Goal: Navigation & Orientation: Find specific page/section

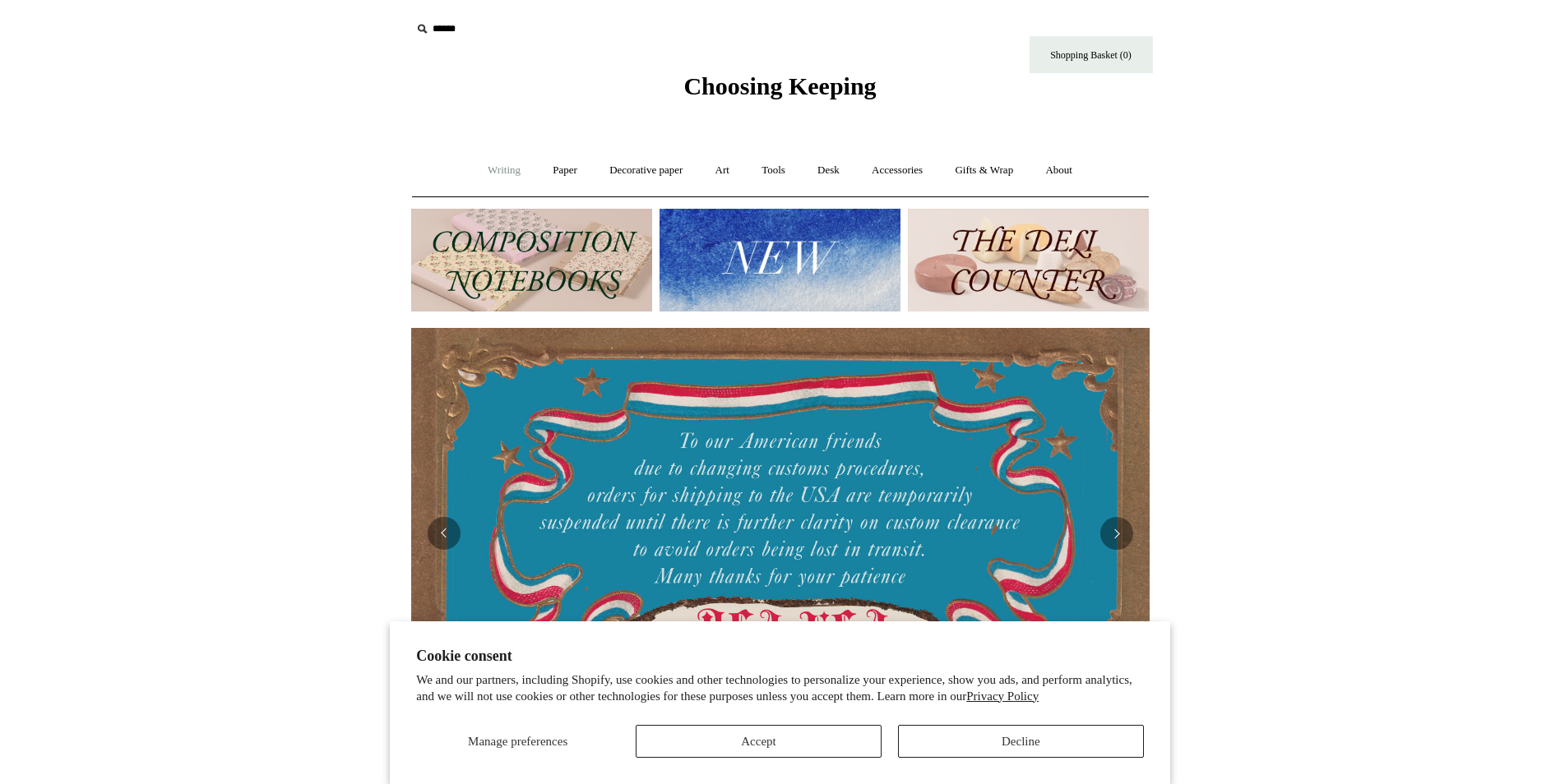
drag, startPoint x: 491, startPoint y: 168, endPoint x: 512, endPoint y: 180, distance: 24.2
click at [491, 168] on link "Writing +" at bounding box center [504, 170] width 63 height 44
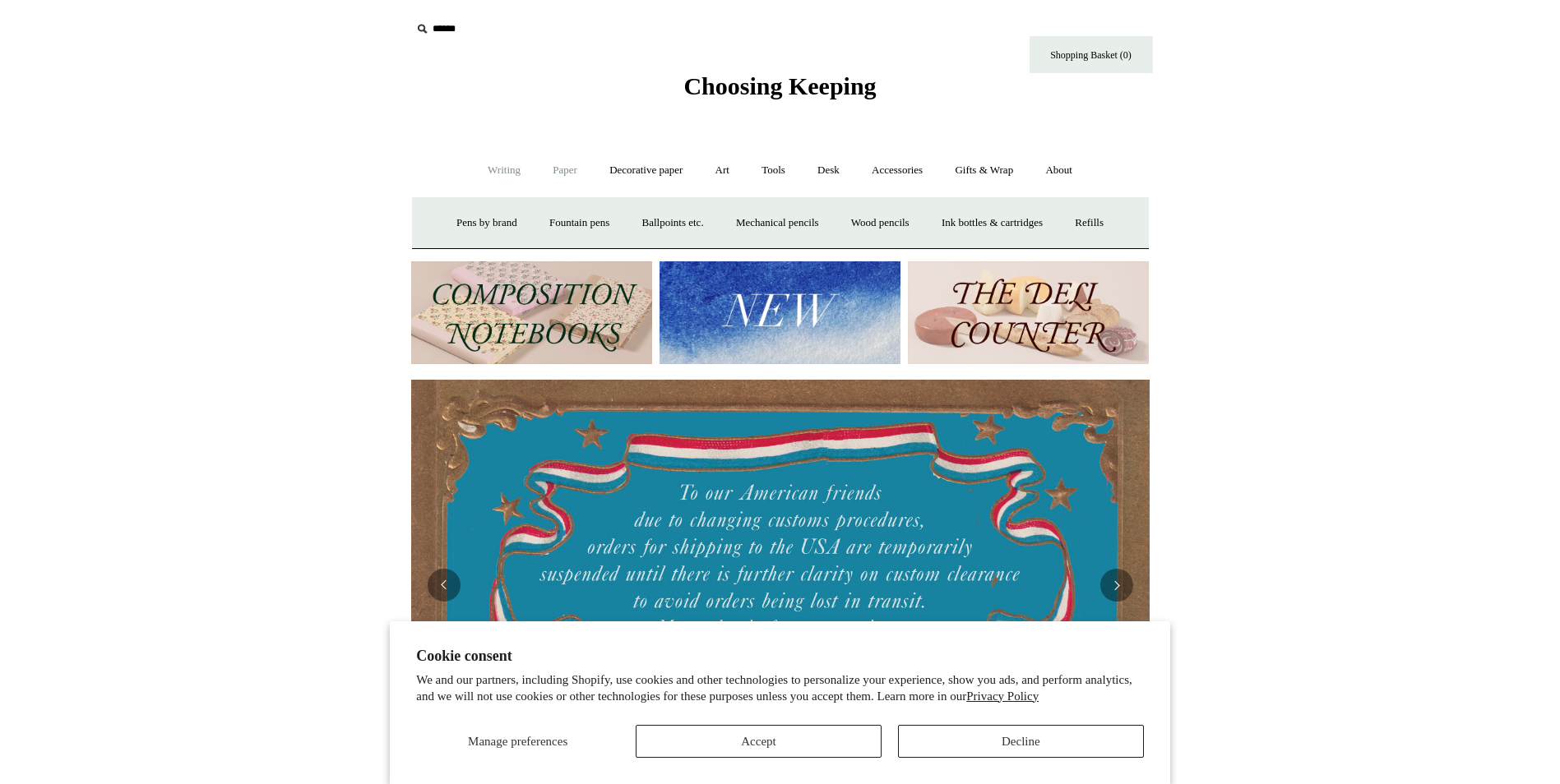
click at [551, 188] on link "Paper +" at bounding box center [564, 170] width 54 height 44
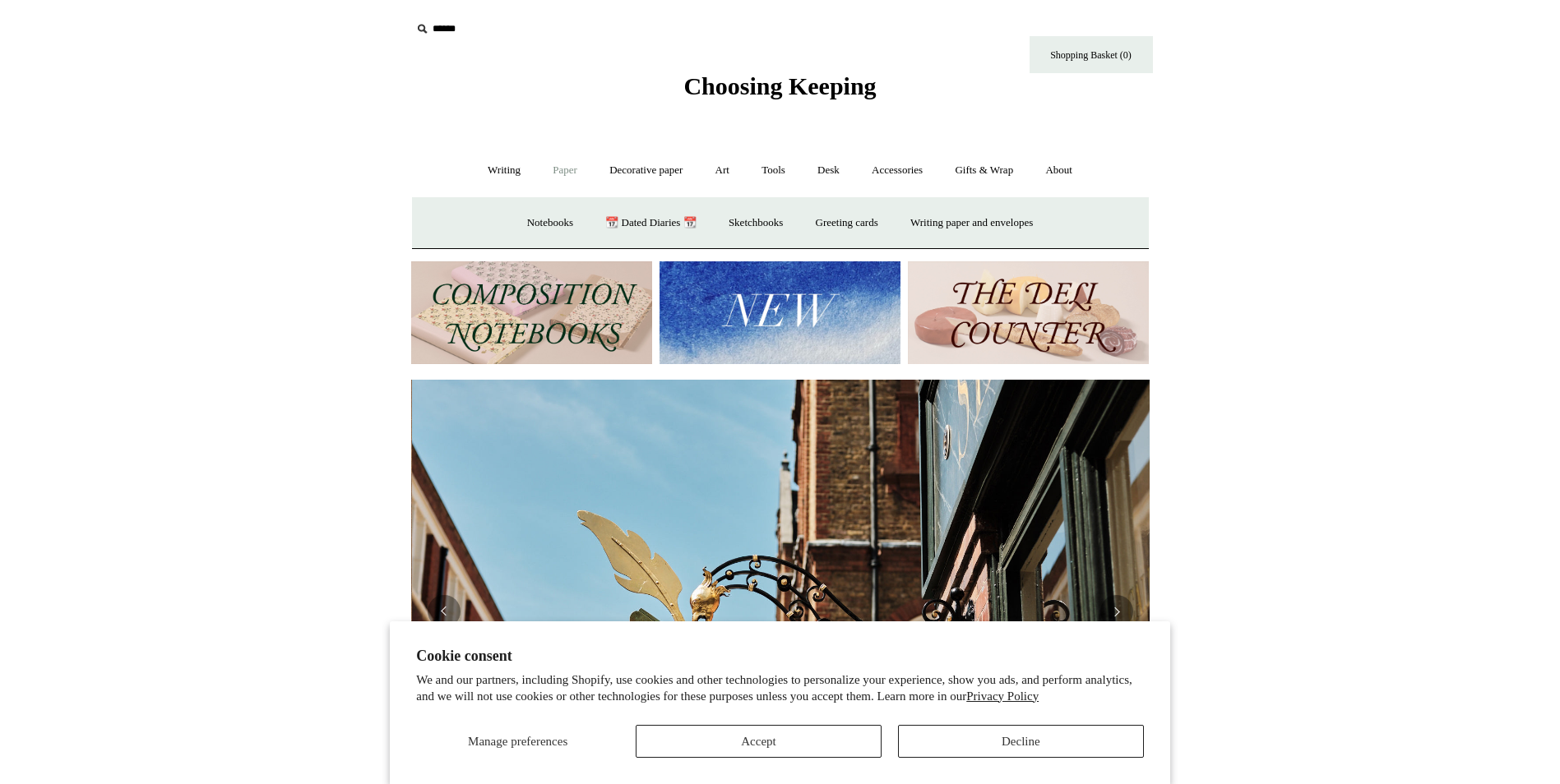
scroll to position [0, 738]
click at [585, 184] on link "Paper -" at bounding box center [564, 170] width 54 height 44
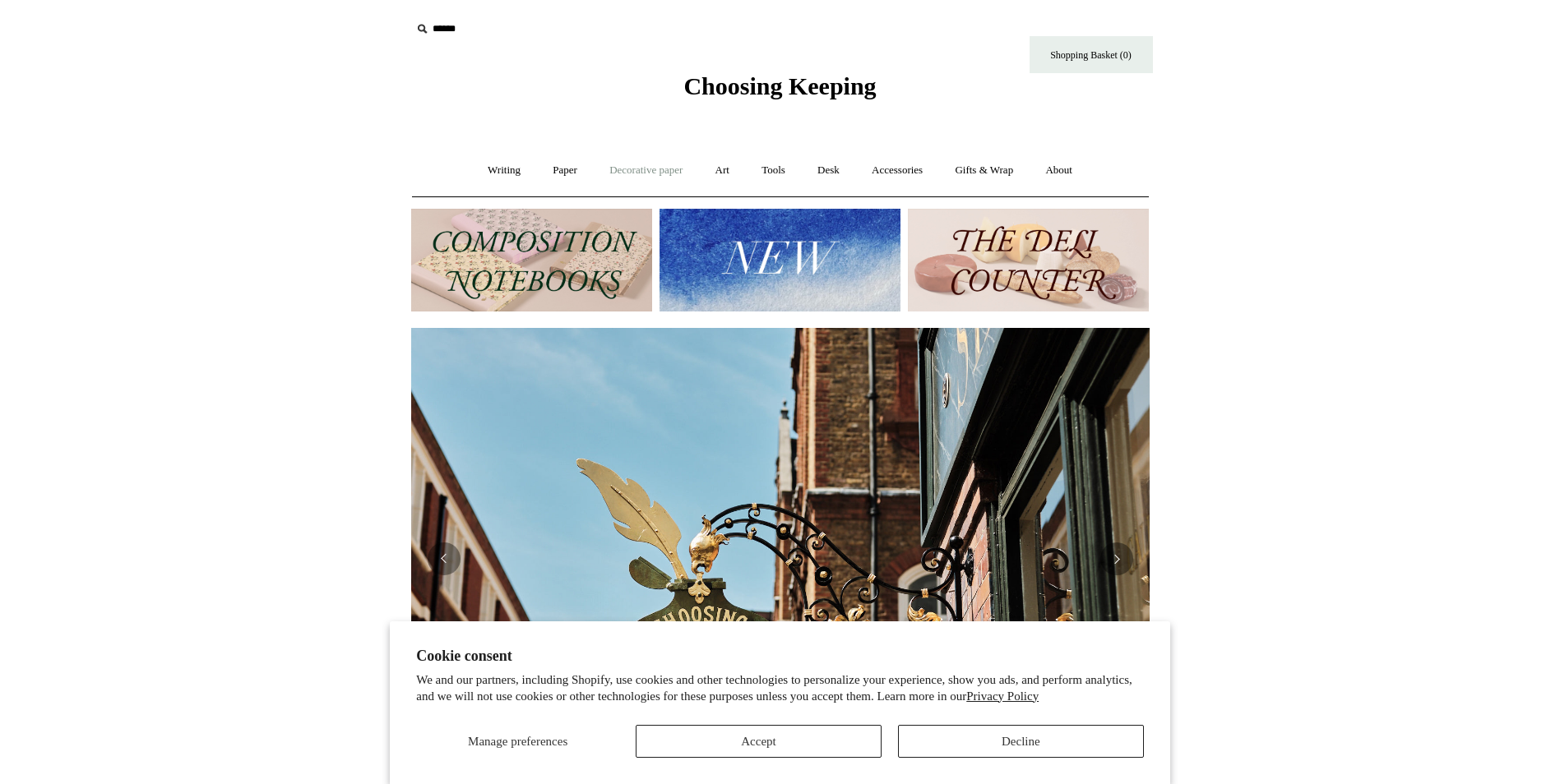
click at [633, 170] on link "Decorative paper +" at bounding box center [645, 170] width 103 height 44
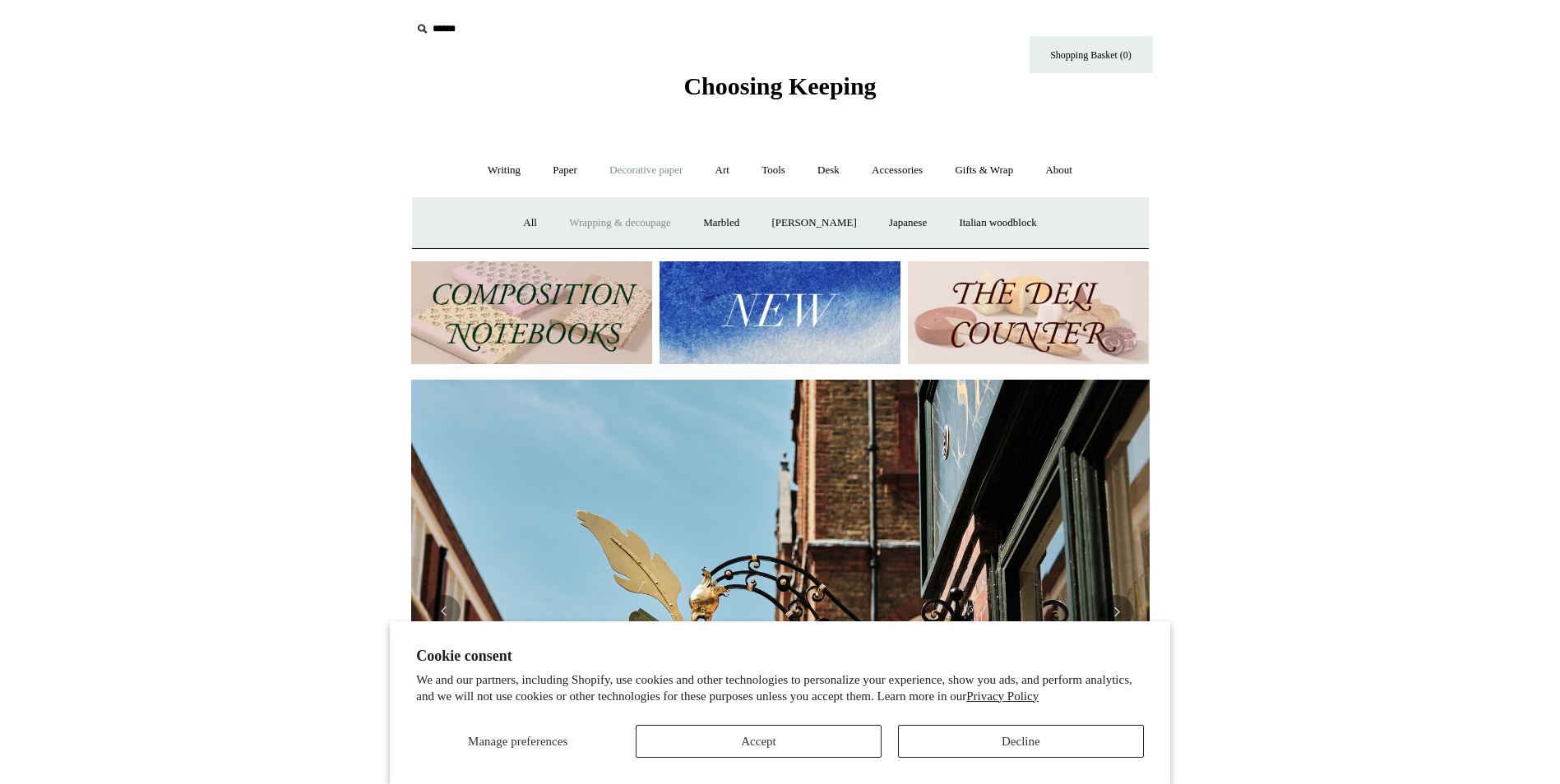
click at [614, 229] on link "Wrapping & decoupage" at bounding box center [620, 223] width 131 height 44
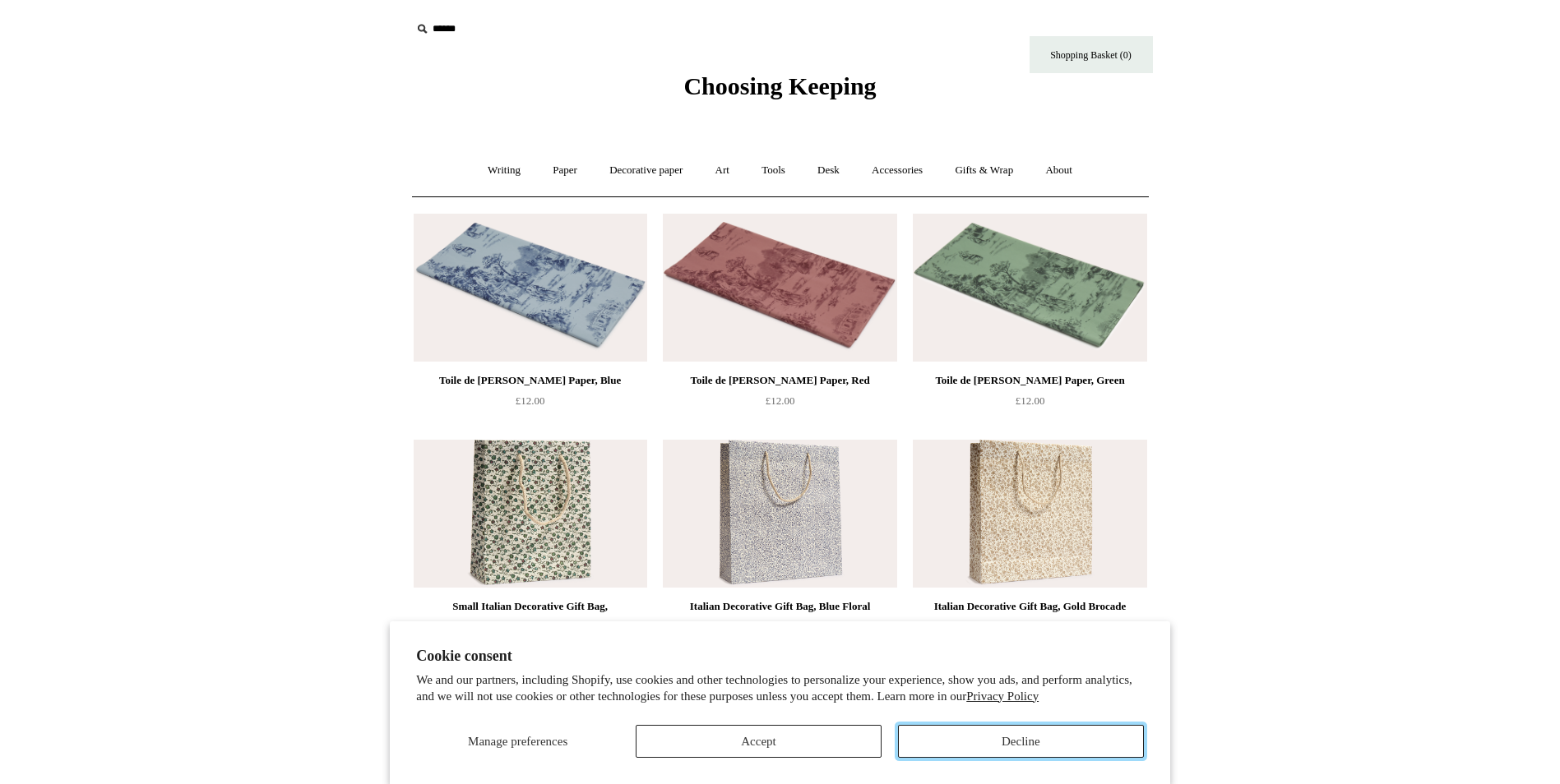
click at [1007, 747] on button "Decline" at bounding box center [1020, 742] width 246 height 33
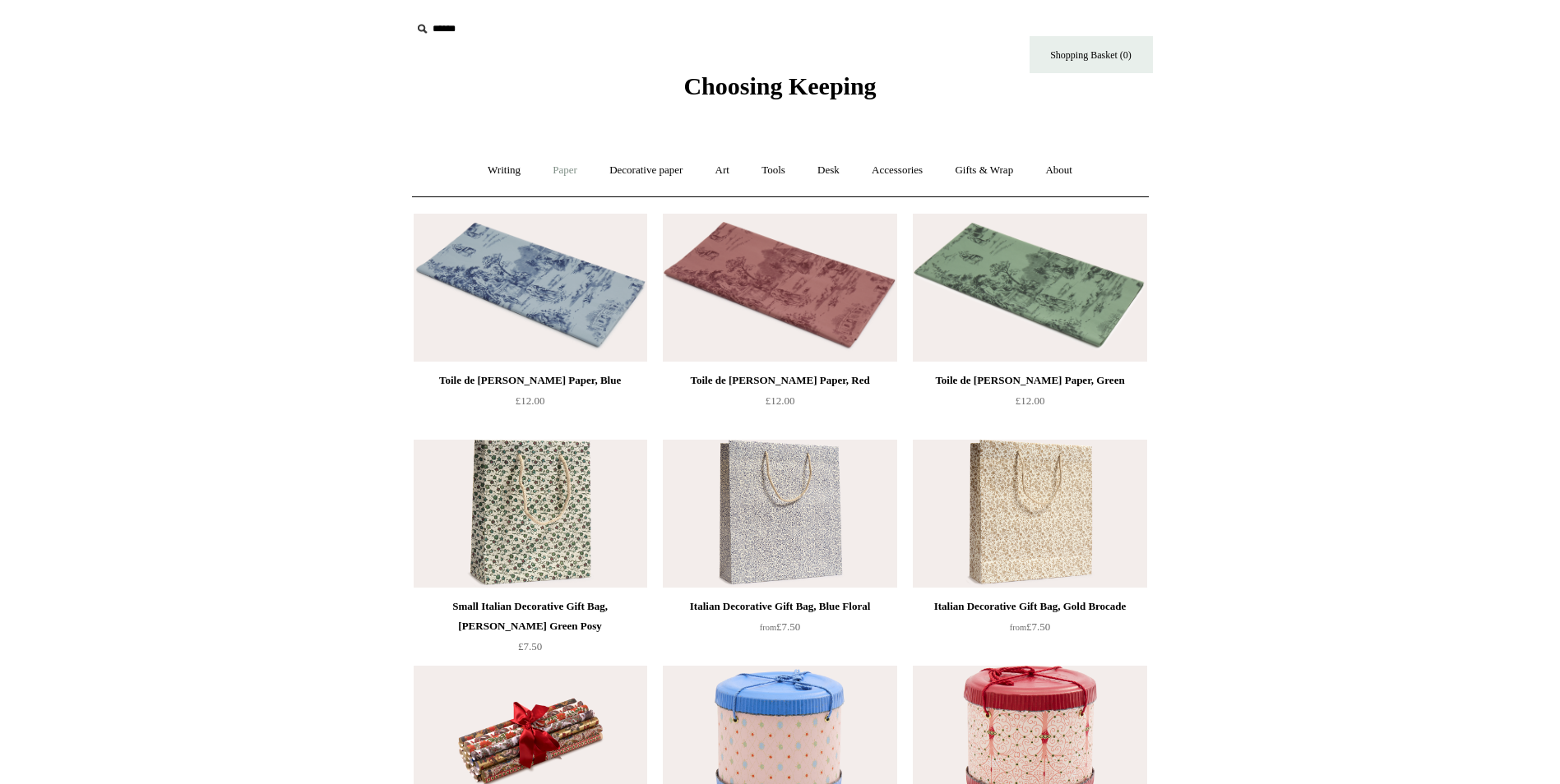
click at [555, 172] on link "Paper +" at bounding box center [564, 170] width 54 height 44
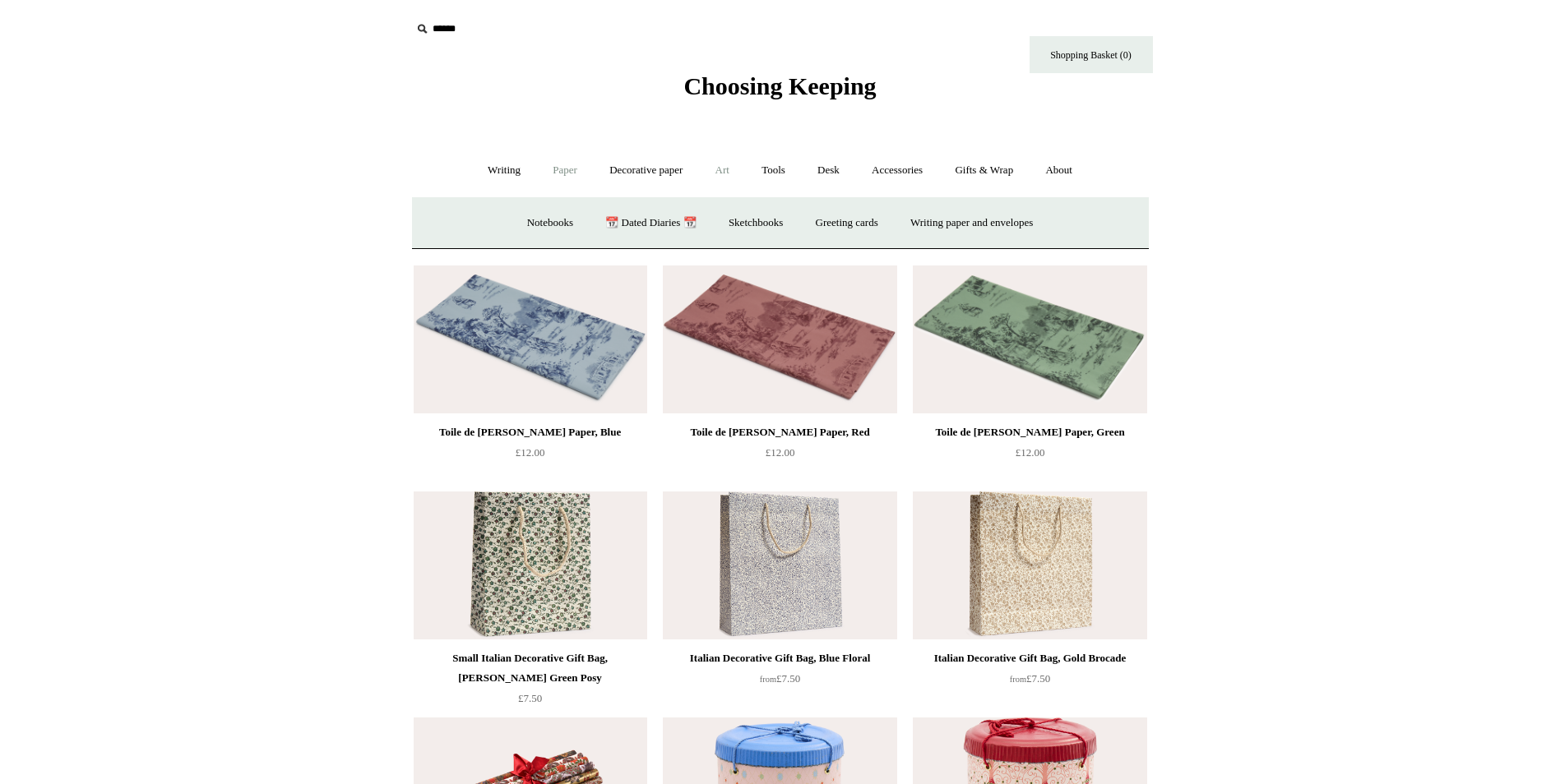
click at [713, 183] on link "Art +" at bounding box center [723, 170] width 44 height 44
click at [768, 169] on link "Tools +" at bounding box center [774, 170] width 54 height 44
click at [1001, 184] on link "Gifts & Wrap +" at bounding box center [984, 170] width 88 height 44
click at [1025, 215] on link "Gifts +" at bounding box center [1013, 223] width 51 height 44
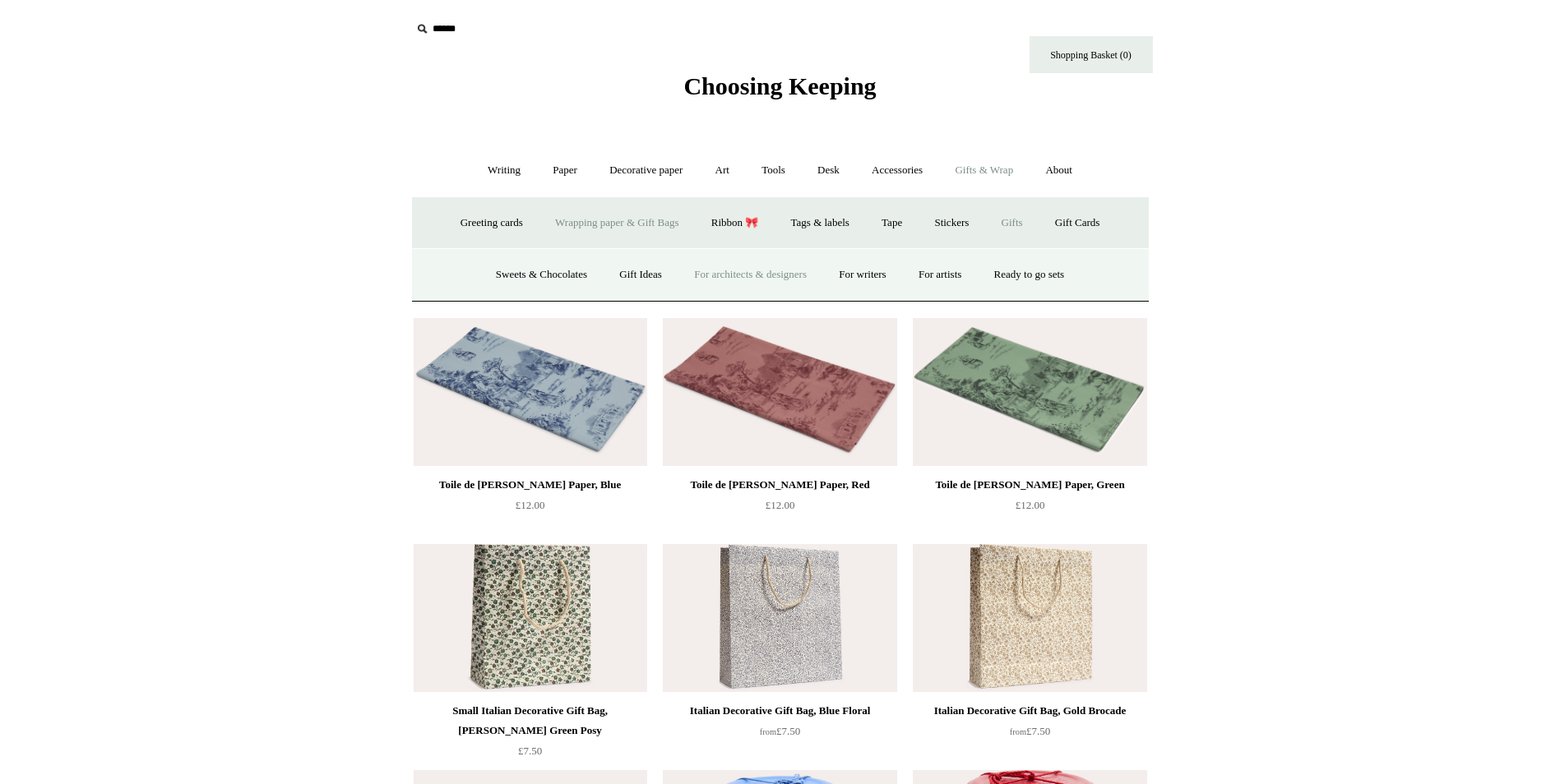
click at [741, 270] on link "For architects & designers" at bounding box center [750, 275] width 142 height 44
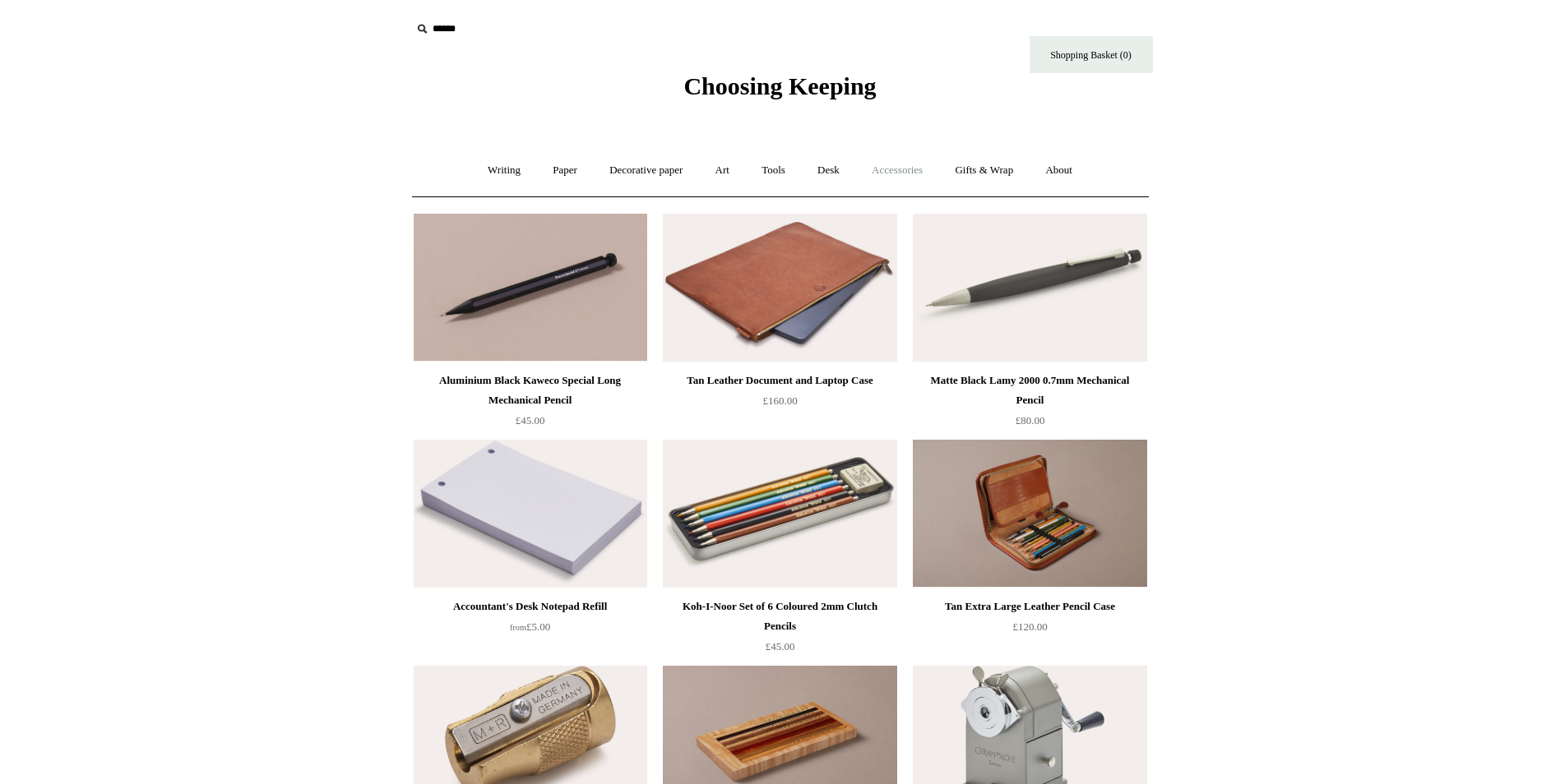
click at [911, 178] on link "Accessories +" at bounding box center [897, 170] width 80 height 44
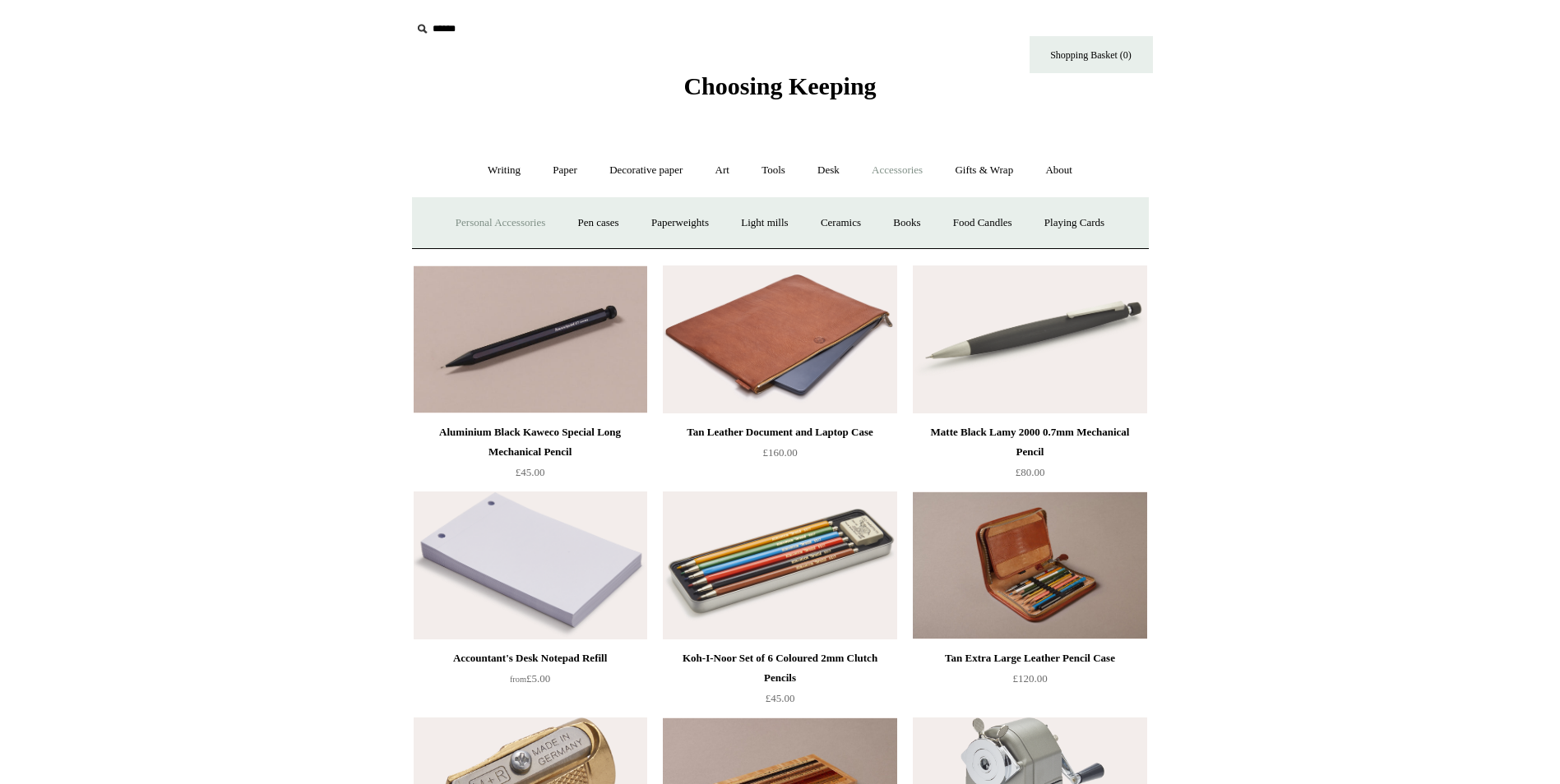
click at [489, 220] on link "Personal Accessories +" at bounding box center [500, 223] width 119 height 44
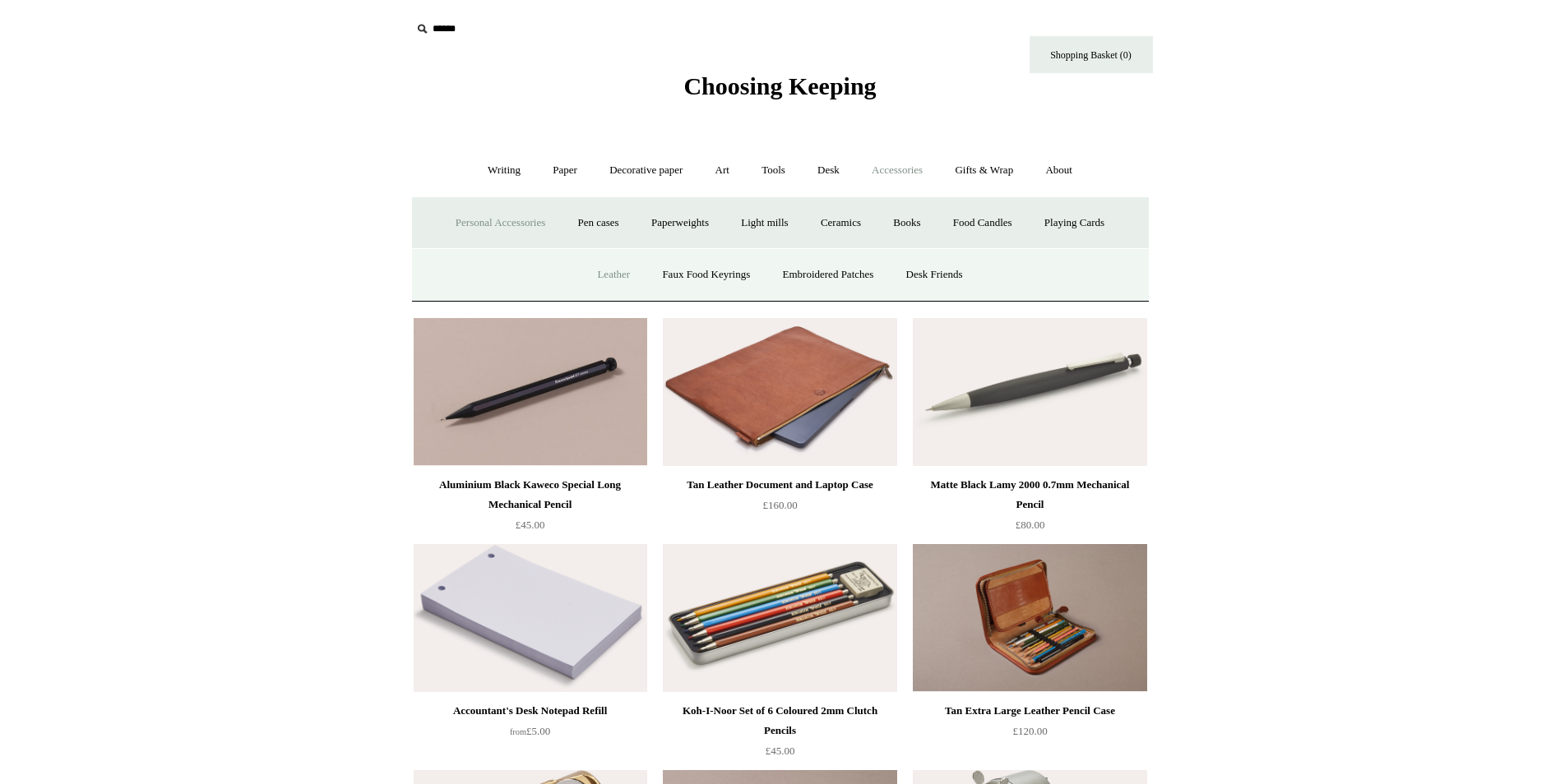
drag, startPoint x: 588, startPoint y: 267, endPoint x: 612, endPoint y: 280, distance: 27.3
click at [589, 267] on link "Leather" at bounding box center [614, 275] width 63 height 44
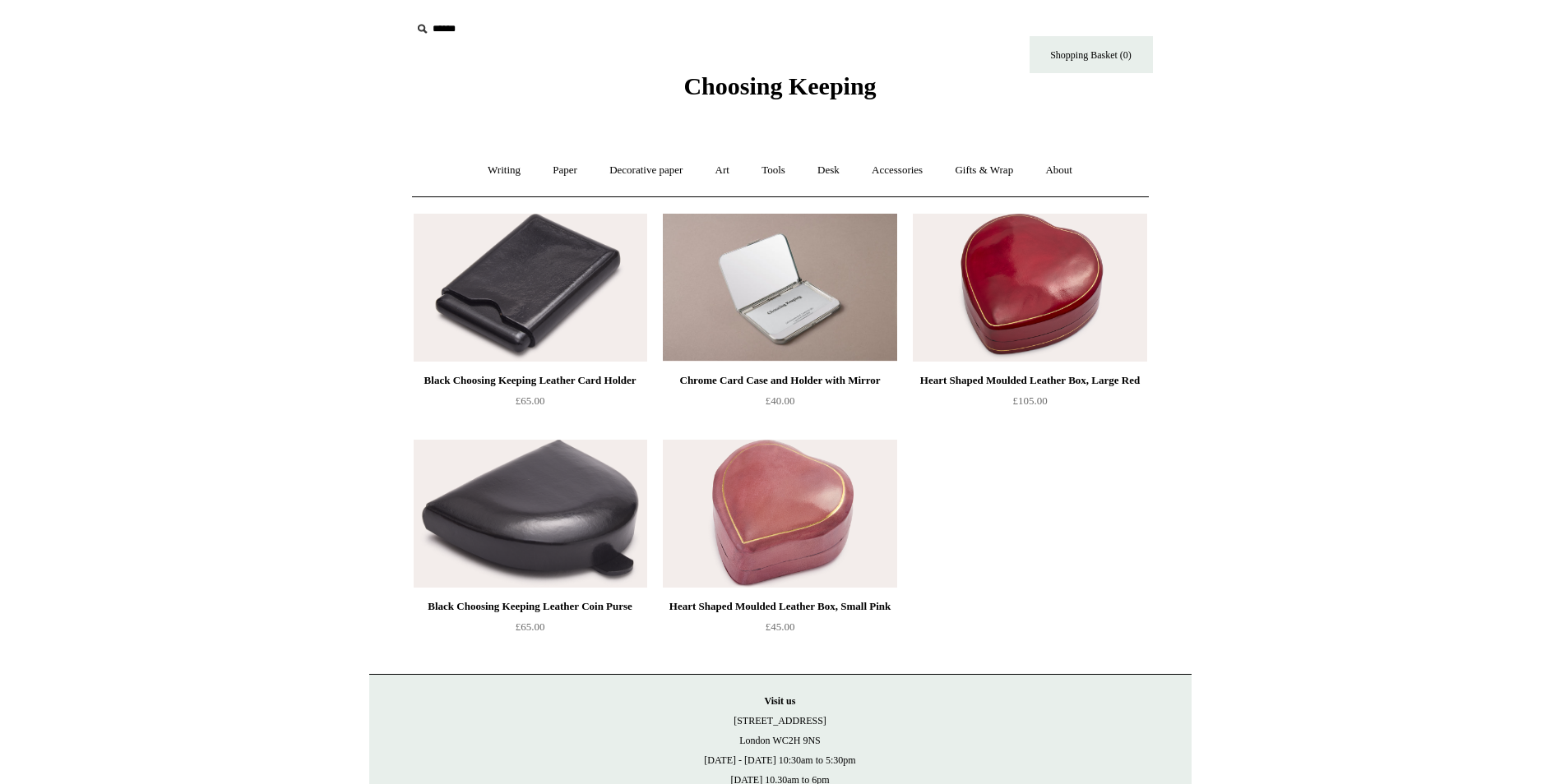
click at [520, 123] on body "Menu Choosing Keeping * Shipping Information Shopping Basket (0) * ⤺ +" at bounding box center [780, 466] width 823 height 932
click at [517, 146] on div "Writing + Pens by brand + Kaweco Lamy Ohnishi Seisakusho Pelikan Tetzbo Pilot P…" at bounding box center [780, 170] width 737 height 53
click at [508, 172] on link "Writing +" at bounding box center [504, 170] width 63 height 44
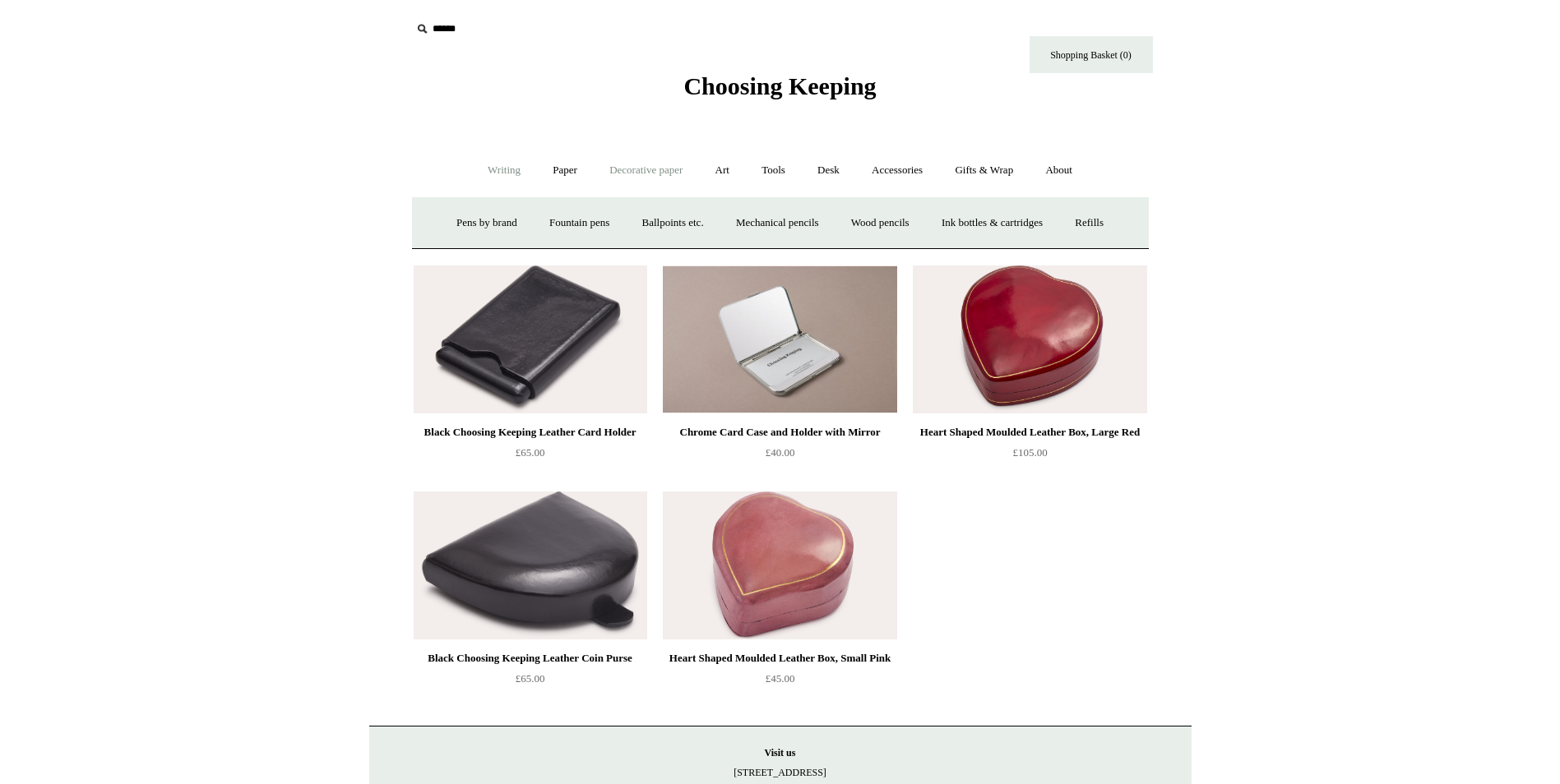
click at [697, 161] on link "Decorative paper +" at bounding box center [645, 170] width 103 height 44
click at [991, 226] on link "Italian woodblock" at bounding box center [997, 223] width 107 height 44
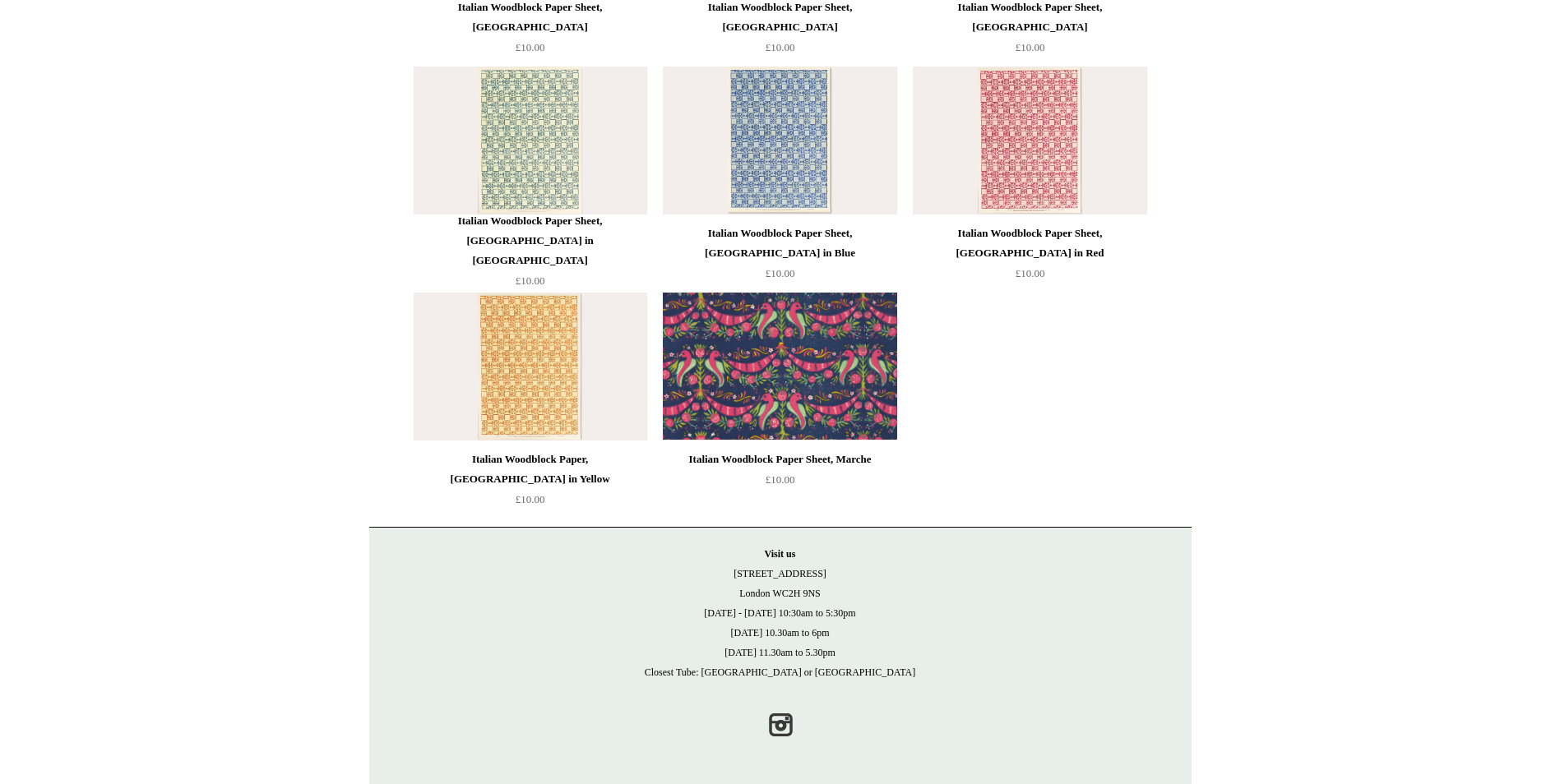
scroll to position [44, 0]
